Goal: Task Accomplishment & Management: Manage account settings

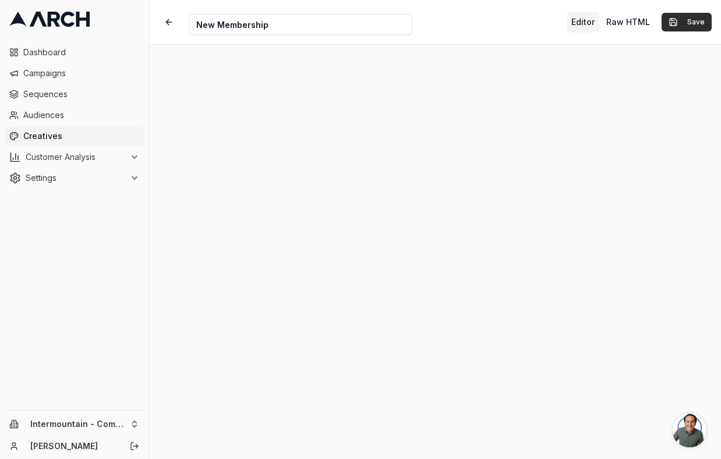
click at [679, 24] on button "Save" at bounding box center [686, 22] width 50 height 19
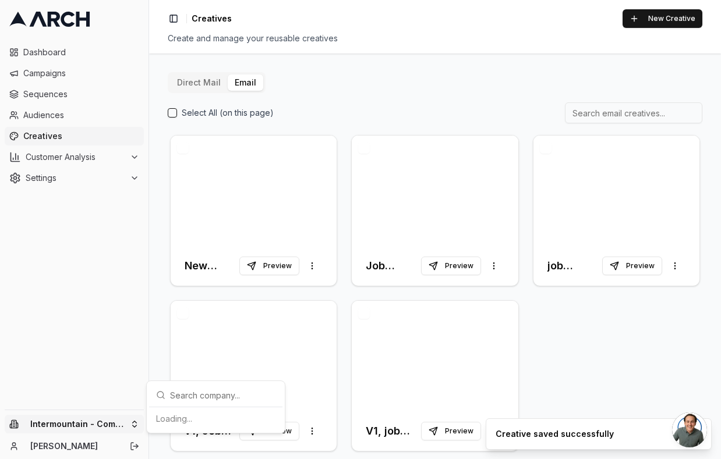
click at [102, 420] on html "Dashboard Campaigns Sequences Audiences Creatives Customer Analysis Settings In…" at bounding box center [360, 229] width 721 height 459
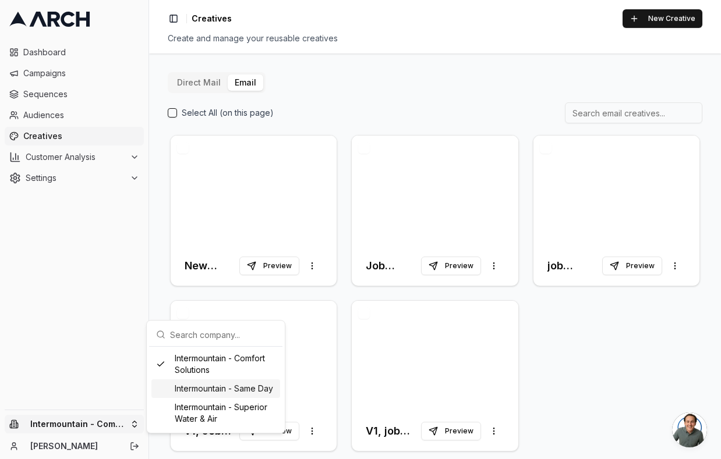
click at [206, 389] on div "Intermountain - Same Day" at bounding box center [215, 389] width 129 height 19
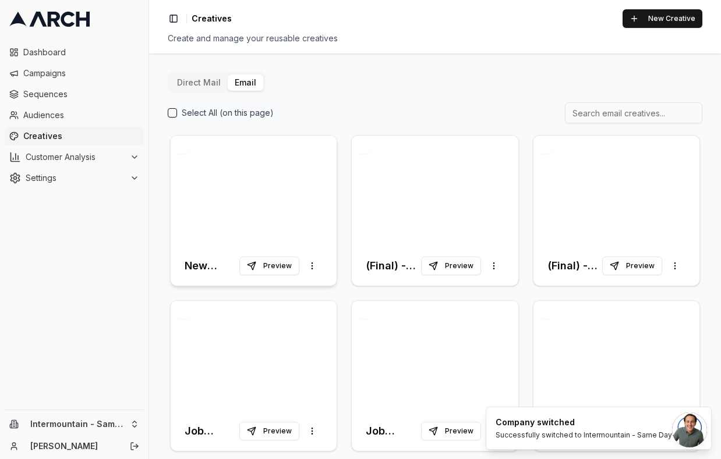
click at [253, 215] on div at bounding box center [254, 191] width 166 height 111
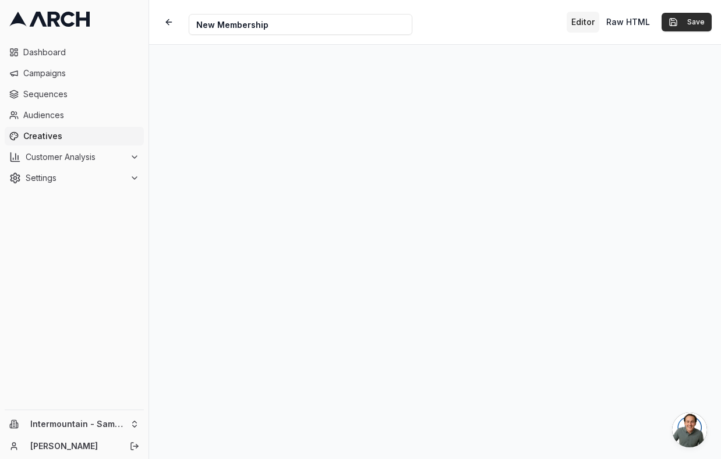
click at [691, 19] on button "Save" at bounding box center [686, 22] width 50 height 19
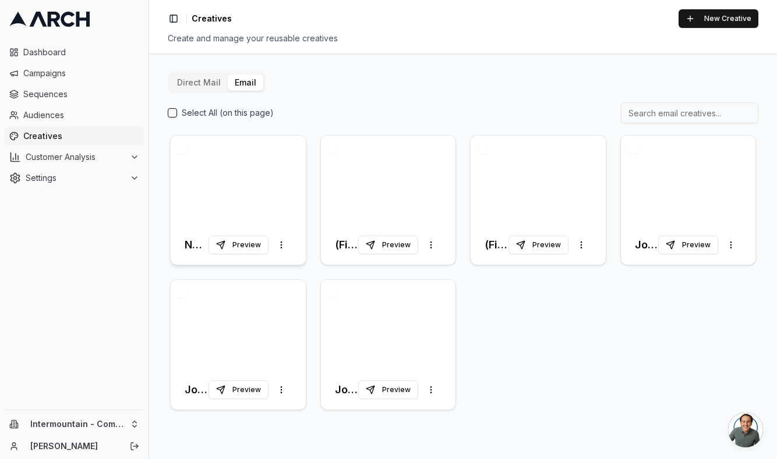
click at [272, 189] on div at bounding box center [238, 181] width 135 height 90
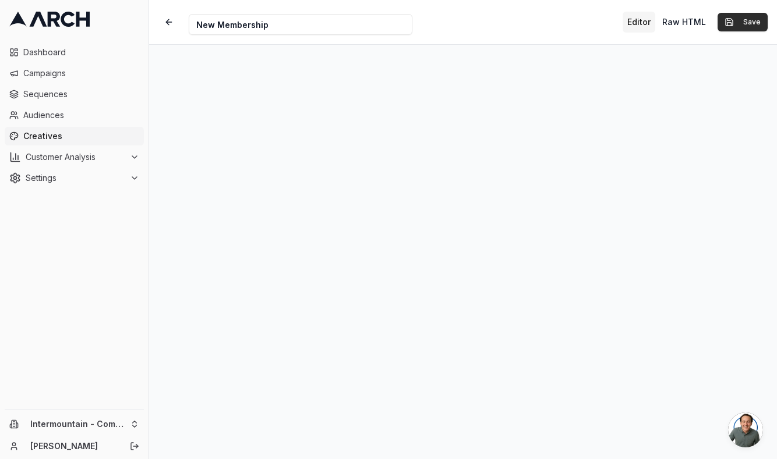
click at [720, 18] on button "Save" at bounding box center [742, 22] width 50 height 19
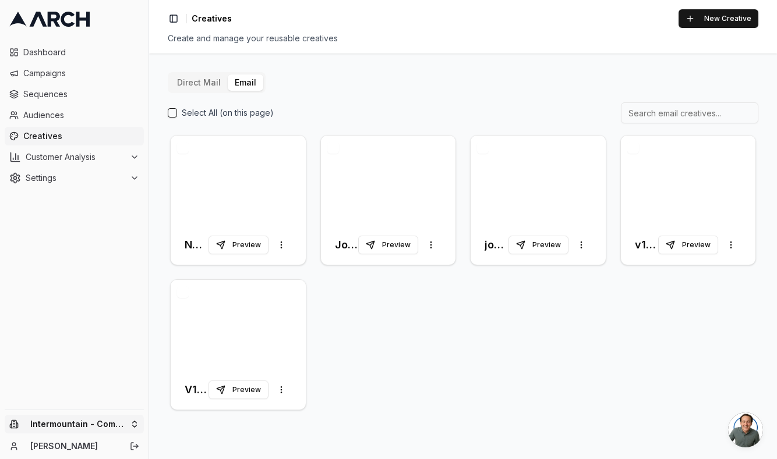
click at [86, 424] on html "Dashboard Campaigns Sequences Audiences Creatives Customer Analysis Settings In…" at bounding box center [388, 229] width 777 height 459
click at [208, 387] on div "Intermountain - Same Day" at bounding box center [215, 389] width 129 height 19
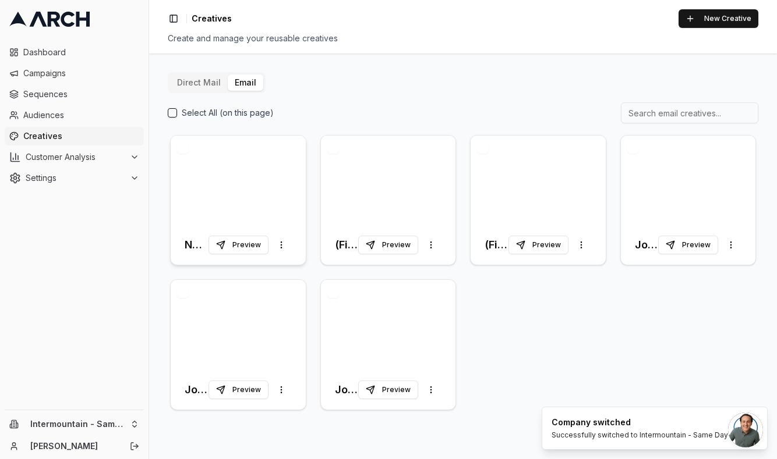
click at [251, 190] on div at bounding box center [238, 181] width 135 height 90
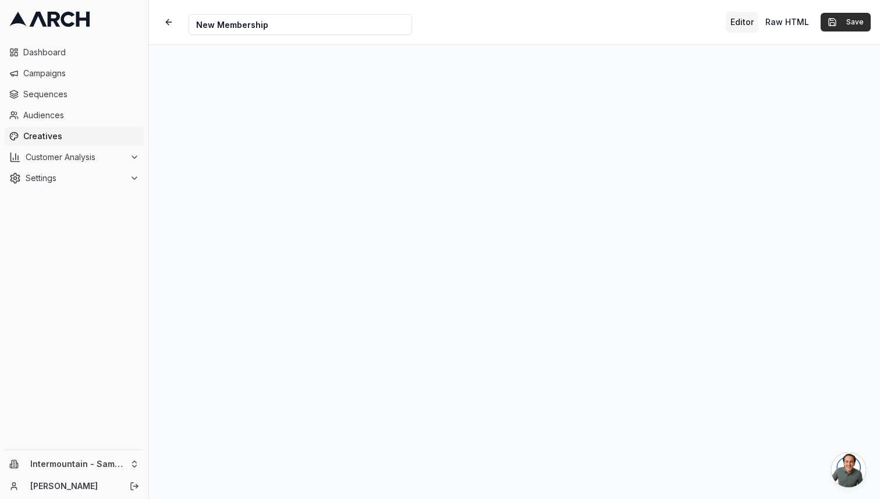
click at [720, 16] on button "Save" at bounding box center [846, 22] width 50 height 19
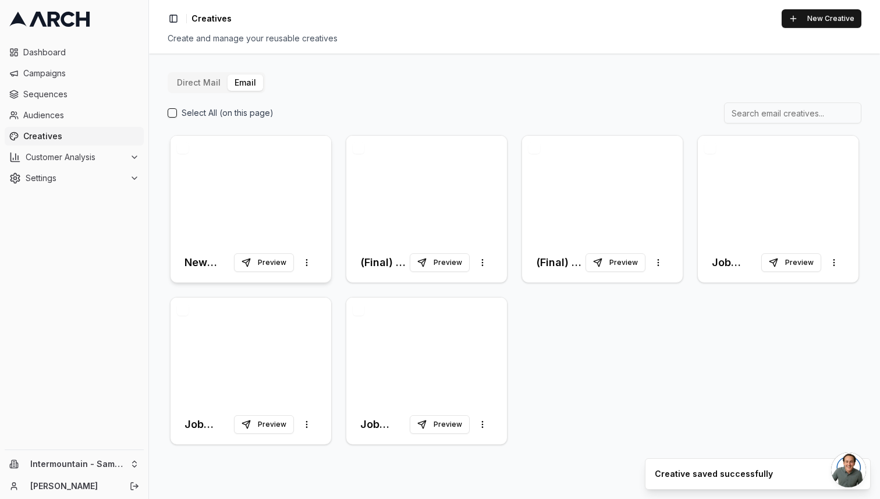
click at [270, 186] on div at bounding box center [251, 189] width 161 height 107
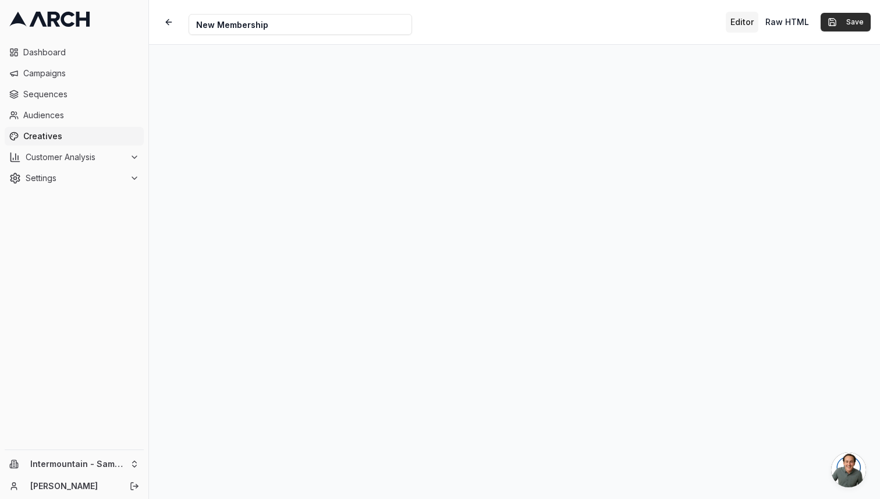
click at [720, 24] on button "Save" at bounding box center [846, 22] width 50 height 19
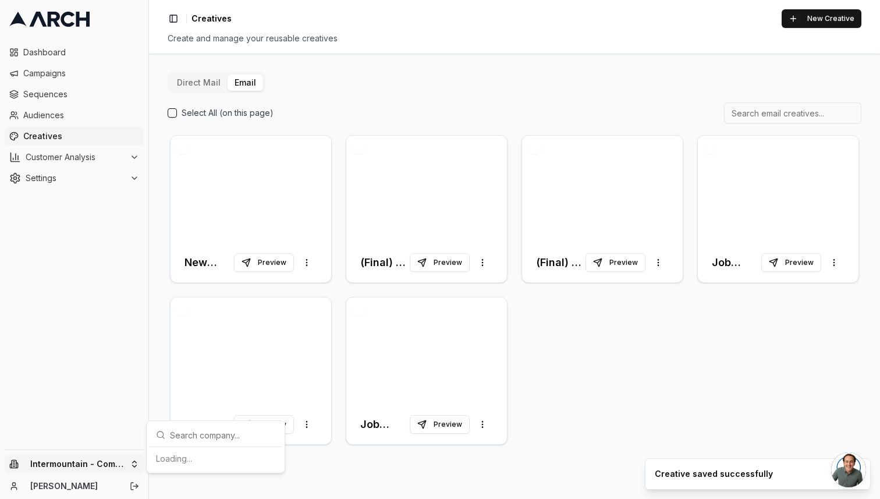
click at [75, 459] on html "Dashboard Campaigns Sequences Audiences Creatives Customer Analysis Settings In…" at bounding box center [440, 249] width 880 height 499
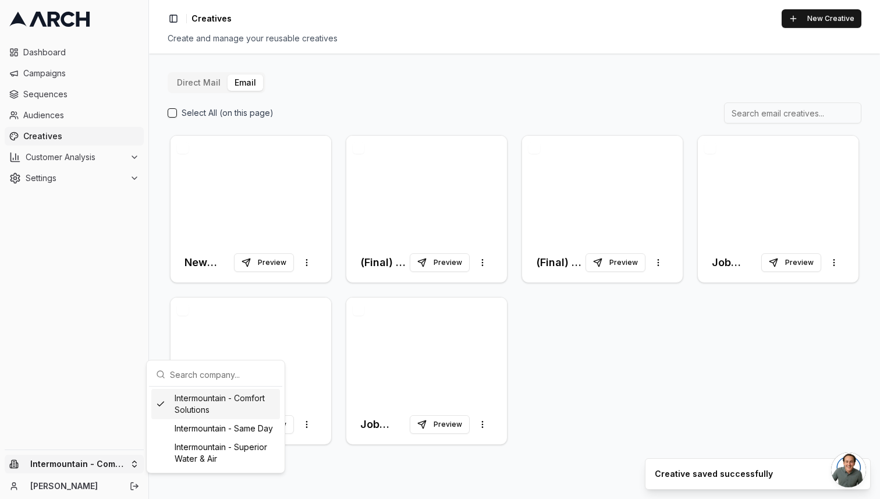
click at [204, 402] on div "Intermountain - Comfort Solutions" at bounding box center [215, 404] width 129 height 30
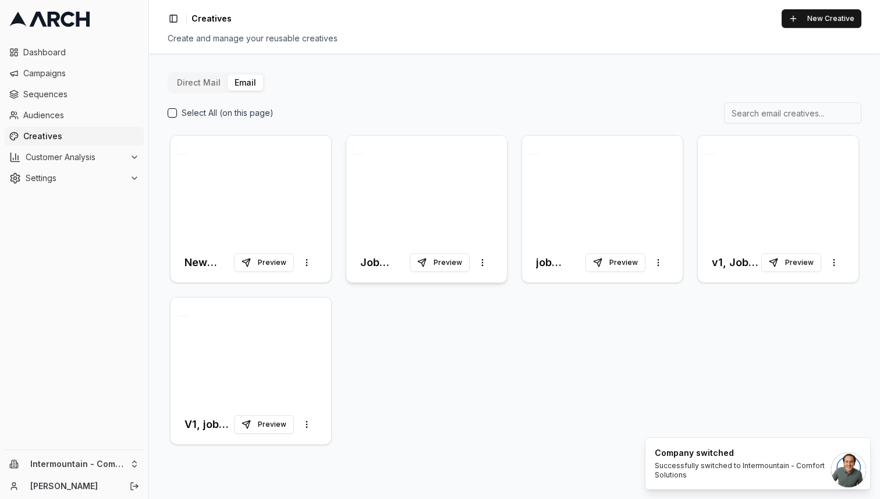
click at [410, 221] on div at bounding box center [426, 189] width 161 height 107
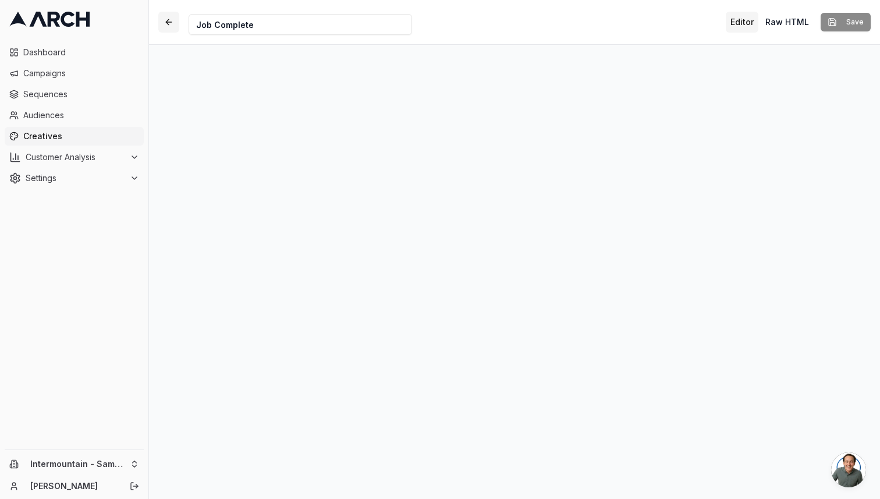
click at [169, 17] on button "button" at bounding box center [168, 22] width 21 height 21
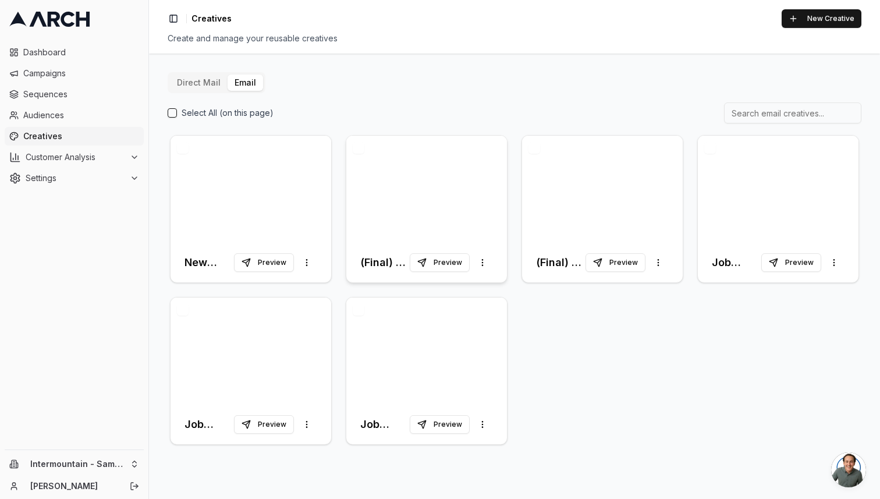
click at [453, 186] on div at bounding box center [426, 189] width 161 height 107
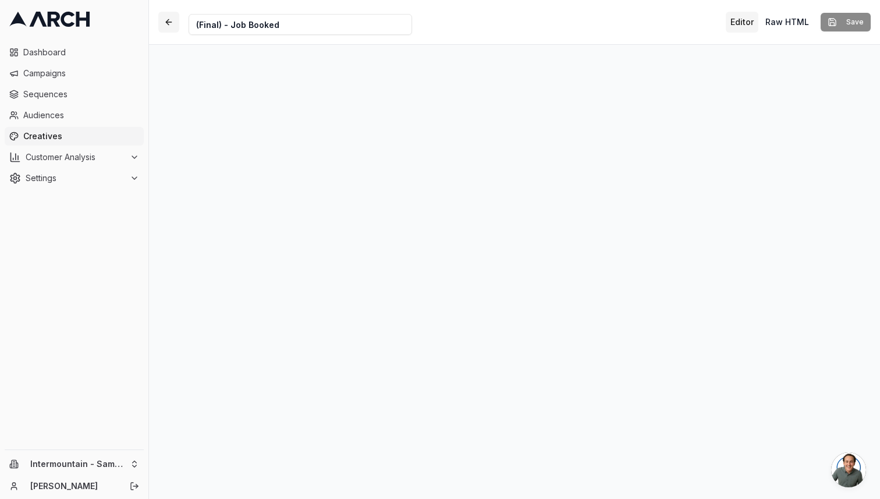
click at [173, 16] on button "button" at bounding box center [168, 22] width 21 height 21
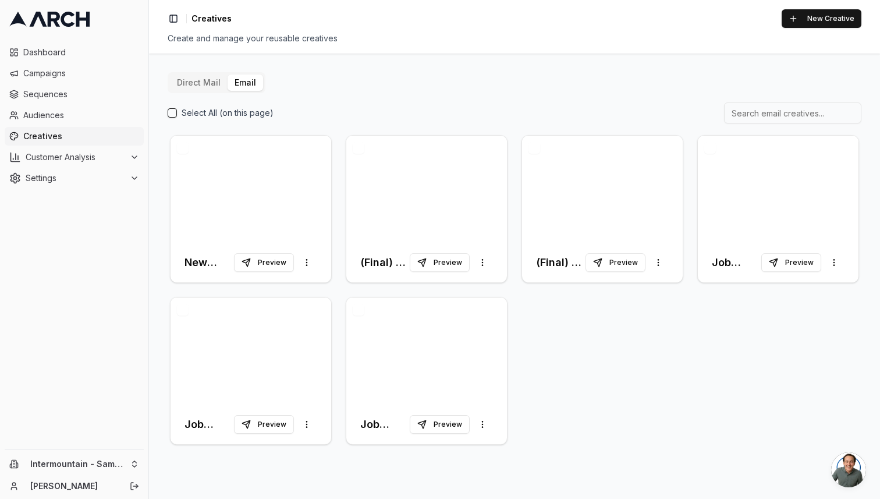
click at [114, 459] on html "Dashboard Campaigns Sequences Audiences Creatives Customer Analysis Settings In…" at bounding box center [440, 249] width 880 height 499
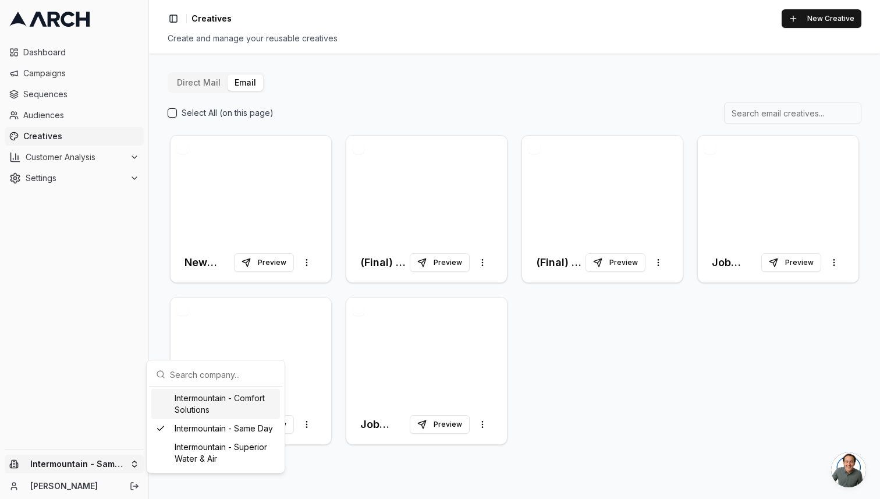
click at [228, 408] on div "Intermountain - Comfort Solutions" at bounding box center [215, 404] width 129 height 30
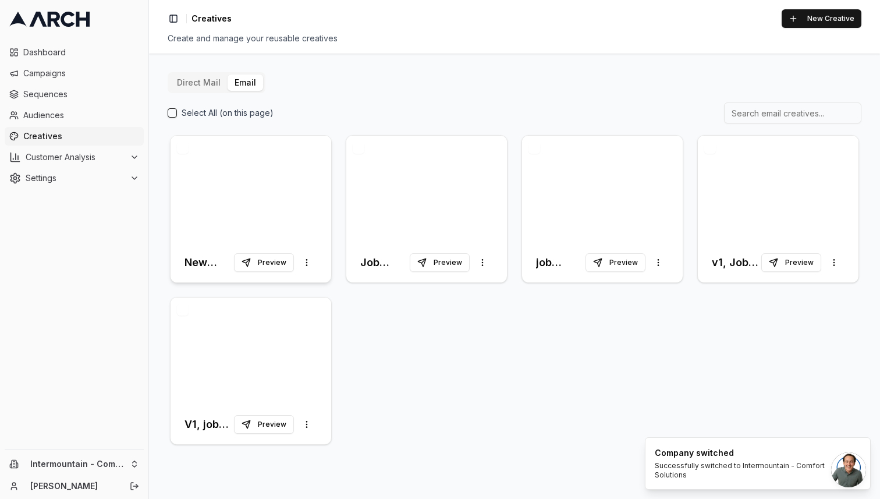
click at [282, 179] on div at bounding box center [251, 189] width 161 height 107
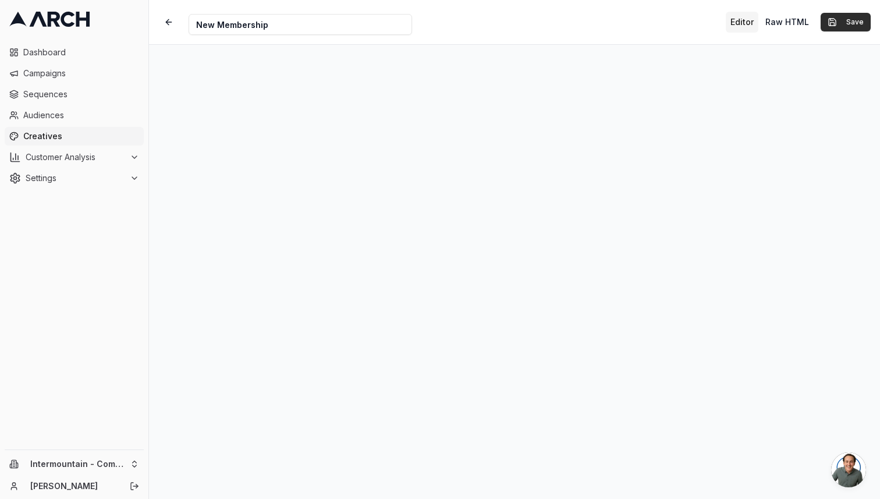
click at [720, 20] on button "Save" at bounding box center [846, 22] width 50 height 19
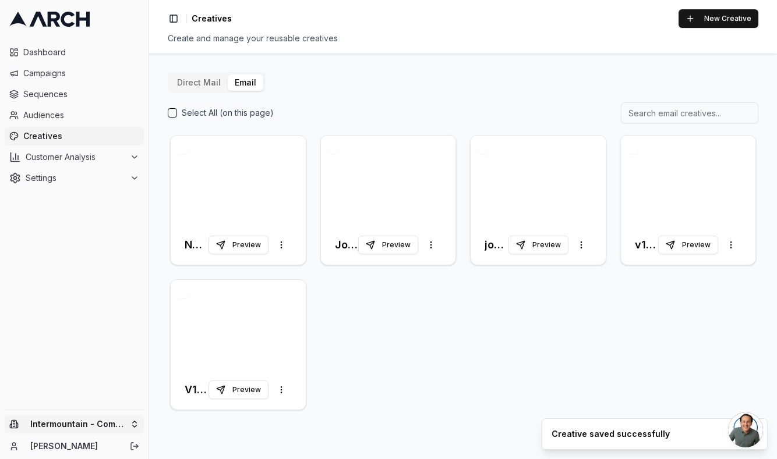
click at [66, 419] on html "Dashboard Campaigns Sequences Audiences Creatives Customer Analysis Settings In…" at bounding box center [388, 229] width 777 height 459
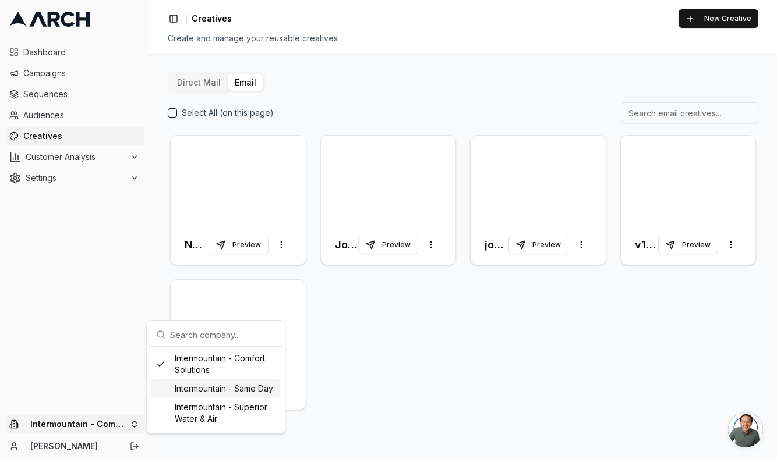
click at [212, 389] on div "Intermountain - Same Day" at bounding box center [215, 389] width 129 height 19
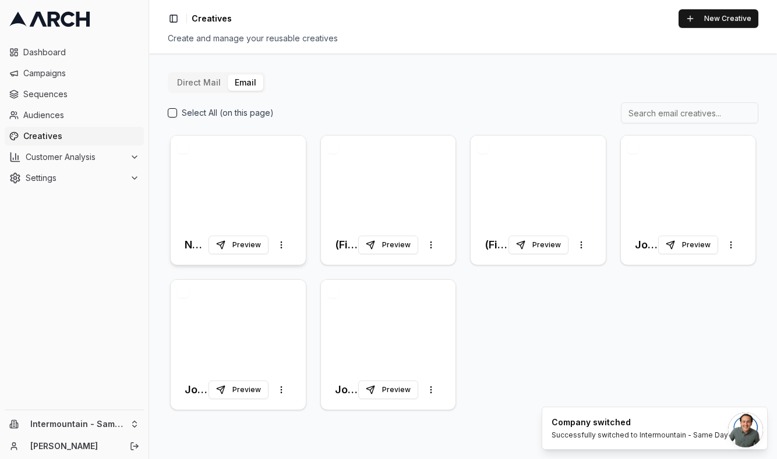
click at [232, 196] on div at bounding box center [238, 181] width 135 height 90
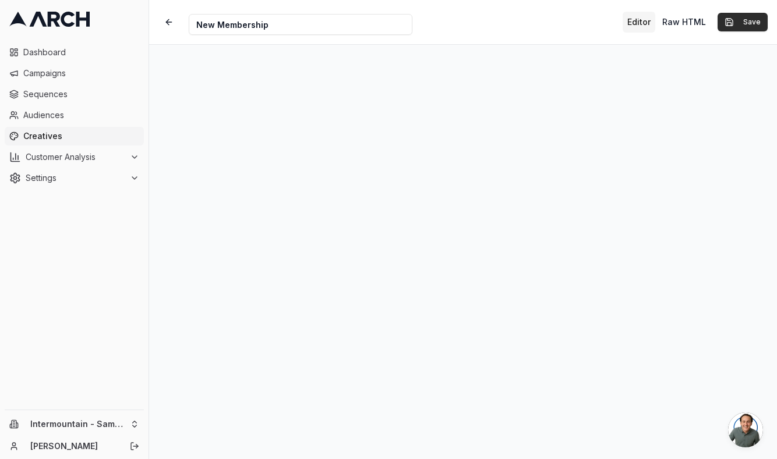
click at [720, 23] on button "Save" at bounding box center [742, 22] width 50 height 19
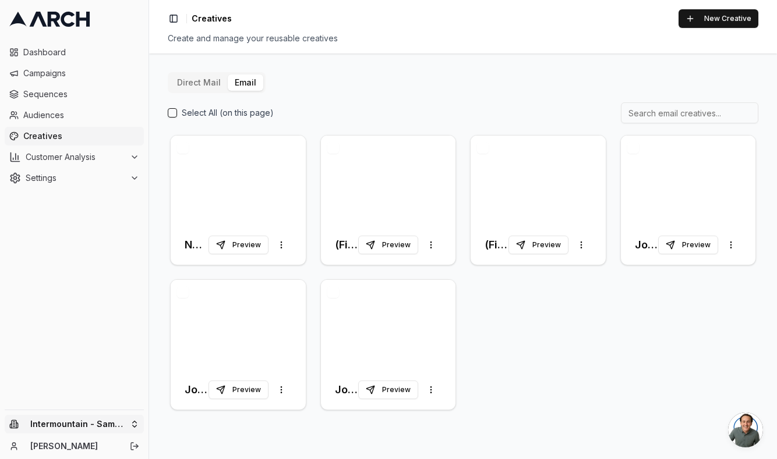
click at [122, 414] on html "Dashboard Campaigns Sequences Audiences Creatives Customer Analysis Settings In…" at bounding box center [388, 229] width 777 height 459
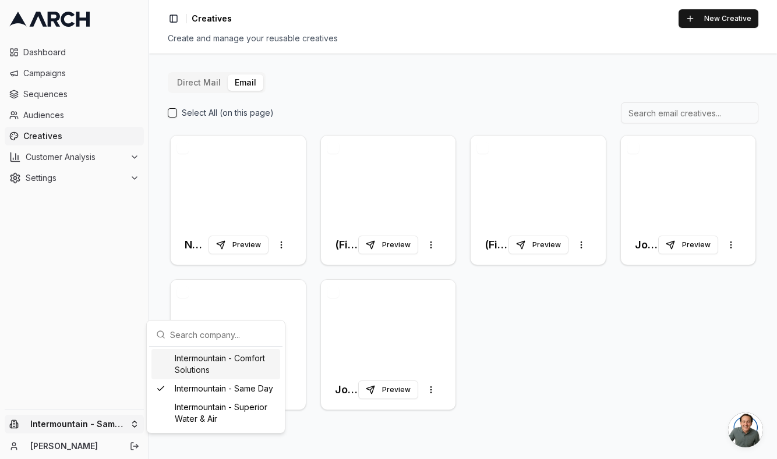
click at [234, 367] on div "Intermountain - Comfort Solutions" at bounding box center [215, 364] width 129 height 30
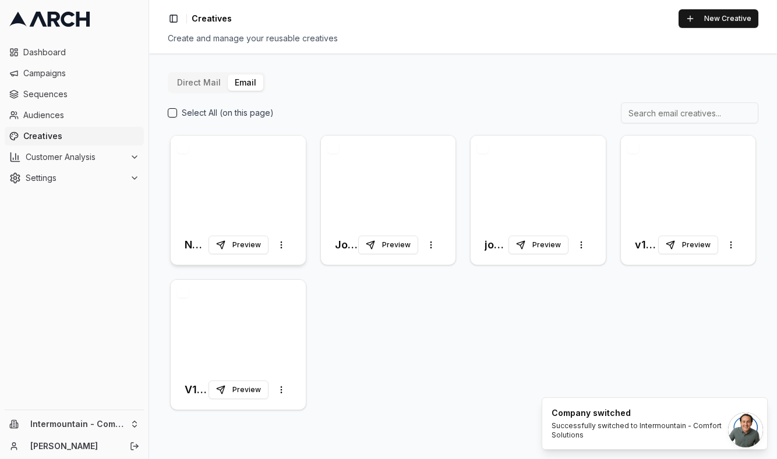
click at [245, 211] on div at bounding box center [238, 181] width 135 height 90
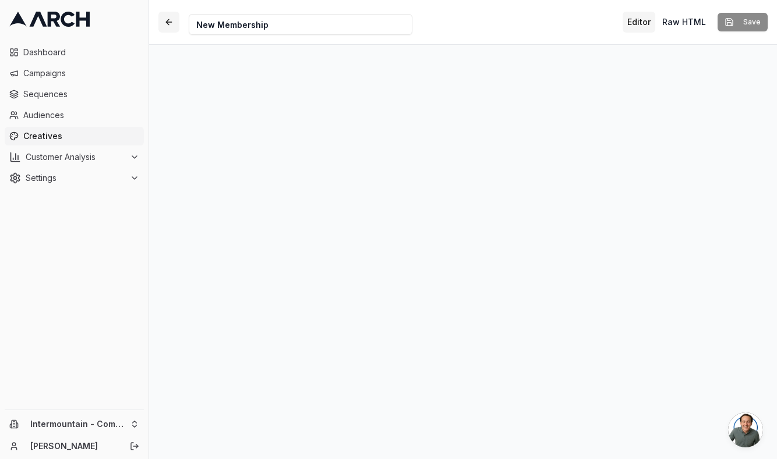
click at [168, 27] on button "button" at bounding box center [168, 22] width 21 height 21
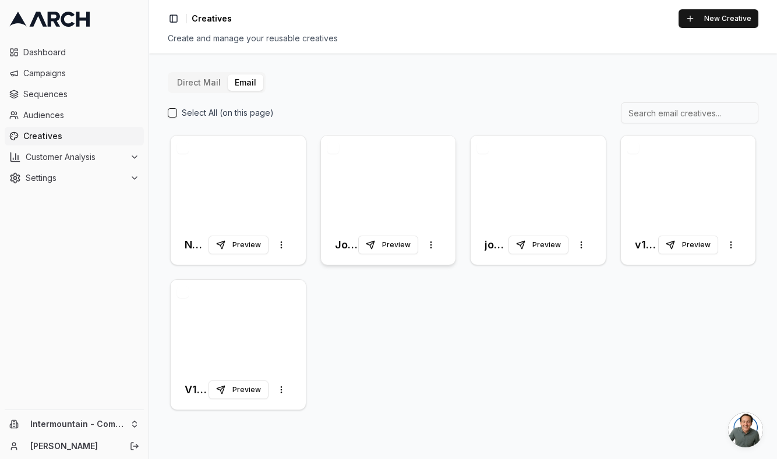
click at [389, 178] on div at bounding box center [388, 181] width 135 height 90
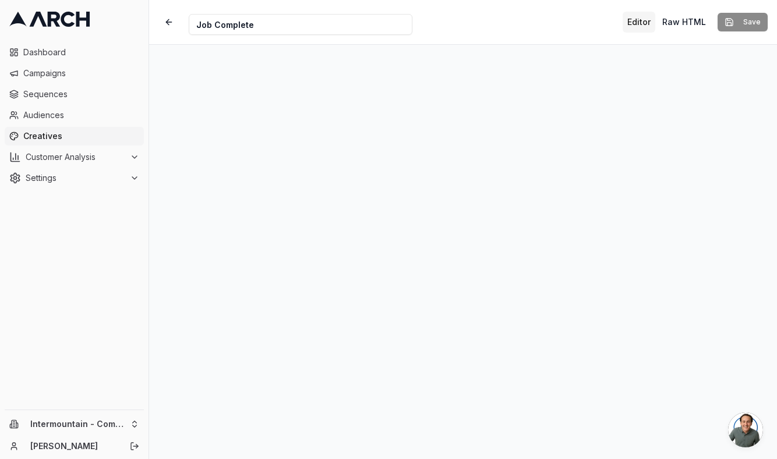
scroll to position [44, 0]
click at [175, 22] on button "button" at bounding box center [168, 22] width 21 height 21
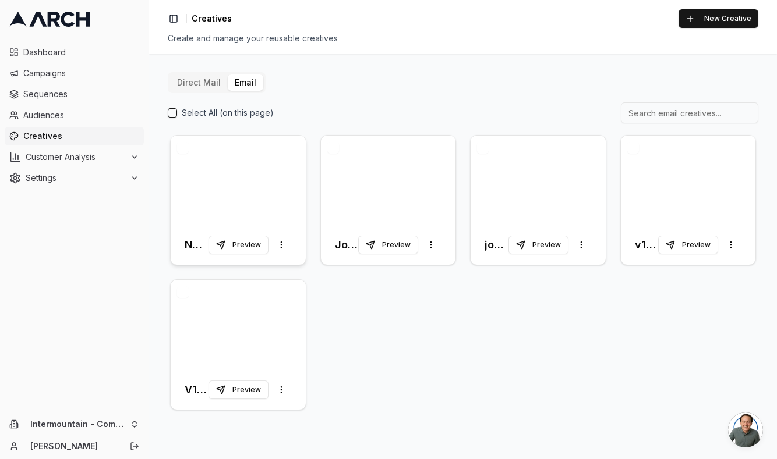
click at [206, 197] on div at bounding box center [238, 181] width 135 height 90
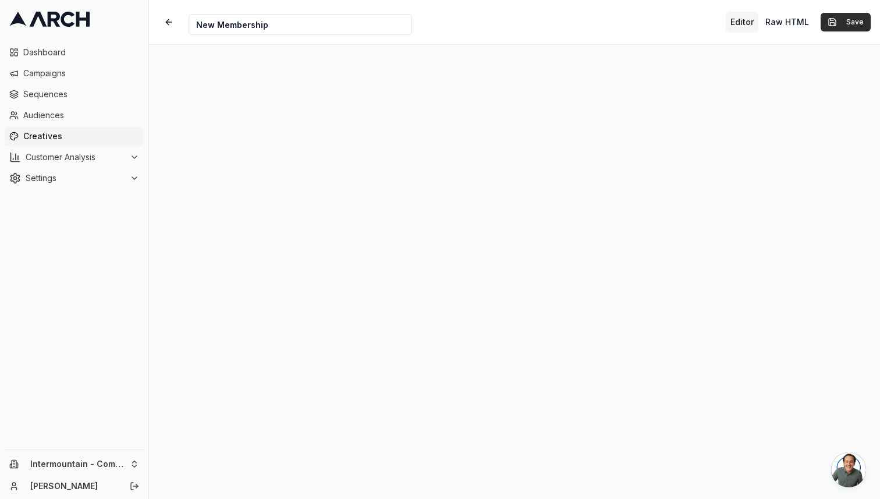
click at [720, 29] on button "Save" at bounding box center [846, 22] width 50 height 19
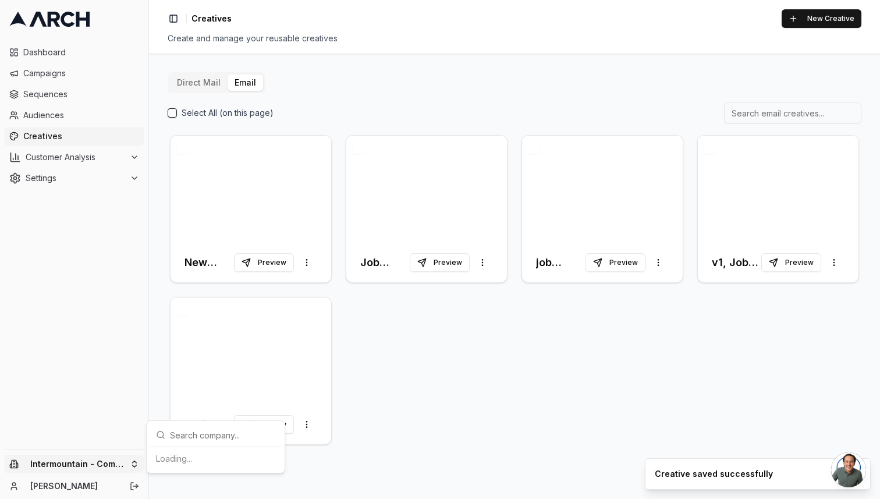
click at [80, 459] on html "Dashboard Campaigns Sequences Audiences Creatives Customer Analysis Settings In…" at bounding box center [440, 249] width 880 height 499
click at [233, 430] on div "Intermountain - Same Day" at bounding box center [215, 428] width 129 height 19
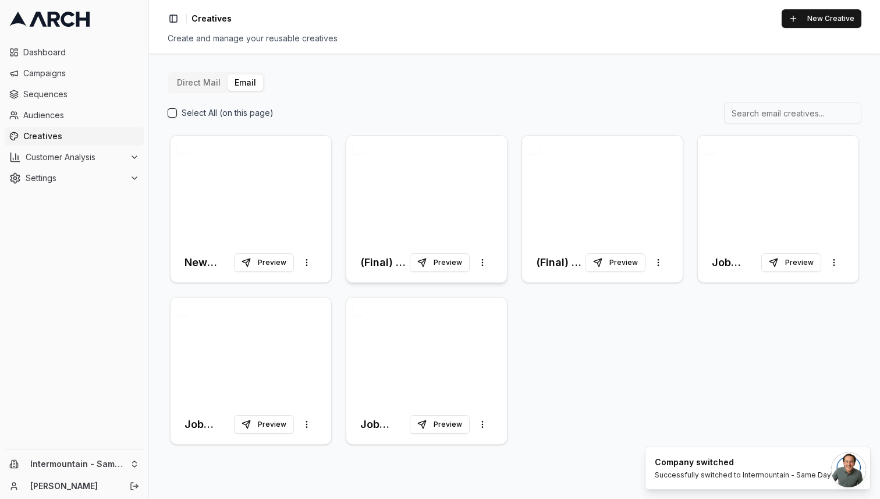
click at [460, 201] on div at bounding box center [426, 189] width 161 height 107
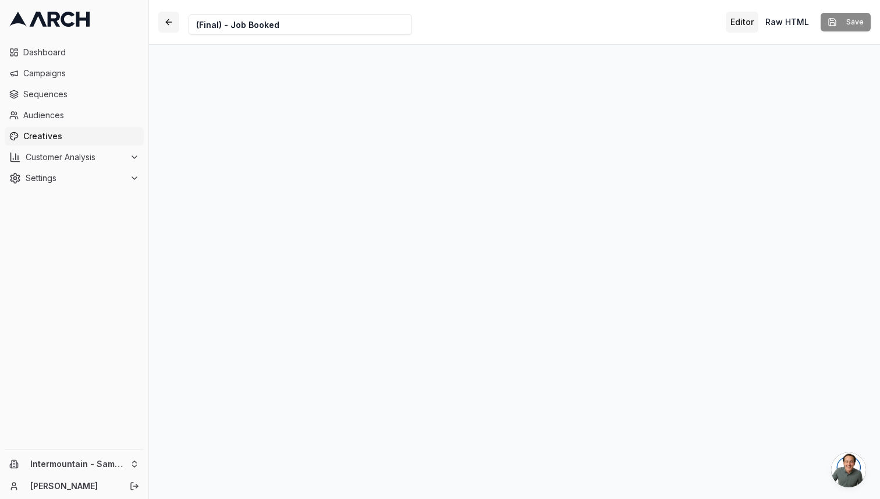
click at [172, 19] on button "button" at bounding box center [168, 22] width 21 height 21
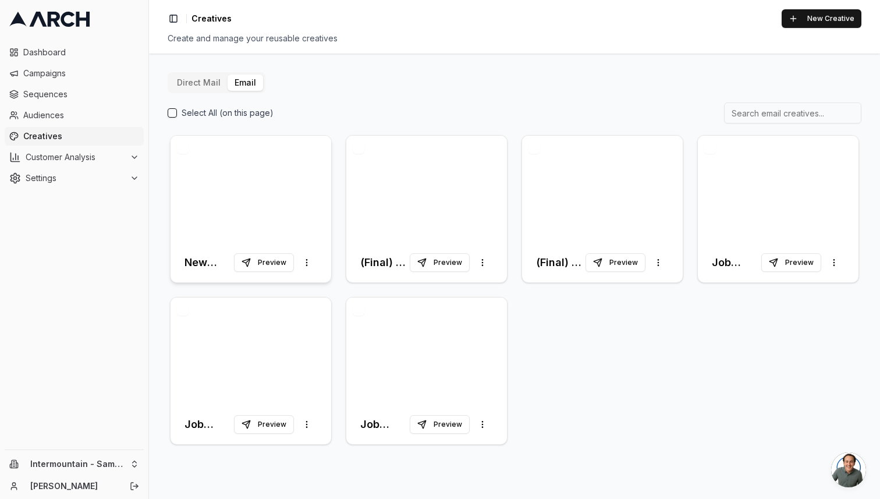
click at [214, 182] on div at bounding box center [251, 189] width 161 height 107
